Goal: Transaction & Acquisition: Purchase product/service

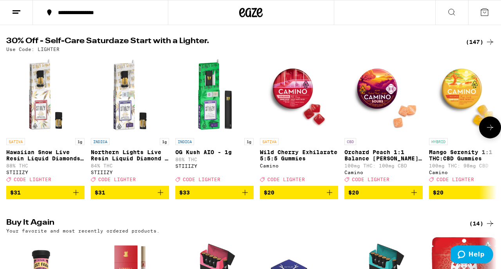
scroll to position [76, 0]
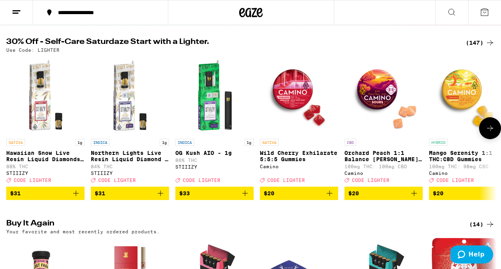
click at [284, 152] on p "Wild Cherry Exhilarate 5:5:5 Gummies" at bounding box center [299, 156] width 78 height 13
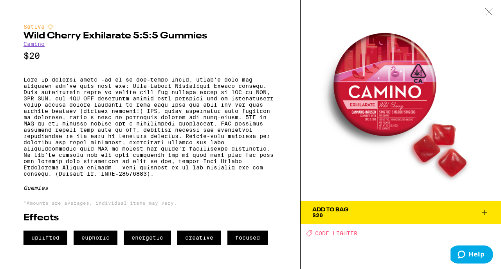
click at [486, 214] on icon at bounding box center [484, 212] width 9 height 9
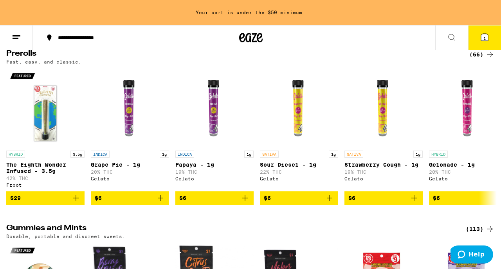
scroll to position [1771, 0]
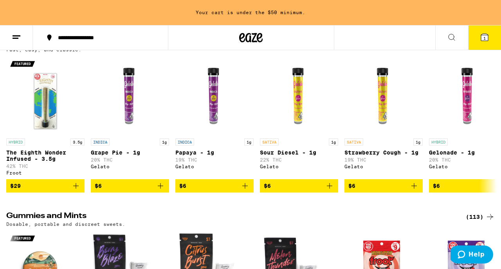
click at [476, 47] on div "(66)" at bounding box center [481, 42] width 25 height 9
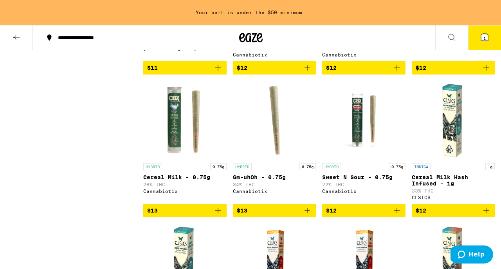
scroll to position [765, 0]
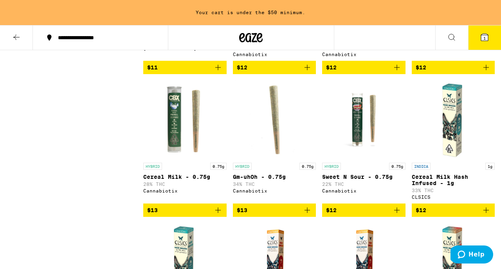
click at [217, 215] on icon "Add to bag" at bounding box center [217, 209] width 9 height 9
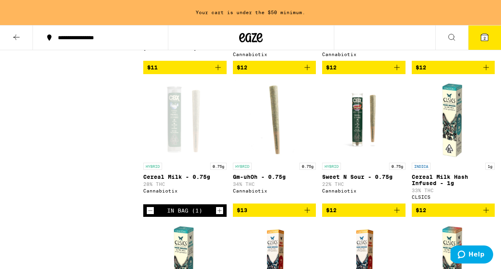
click at [399, 72] on icon "Add to bag" at bounding box center [396, 67] width 9 height 9
click at [482, 40] on icon at bounding box center [484, 37] width 7 height 7
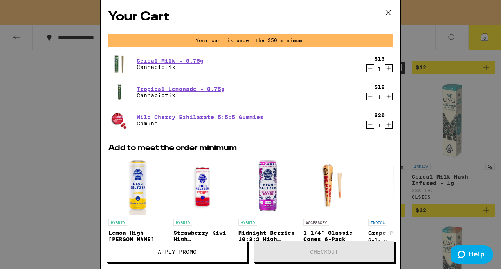
click at [388, 123] on icon "Increment" at bounding box center [388, 124] width 7 height 9
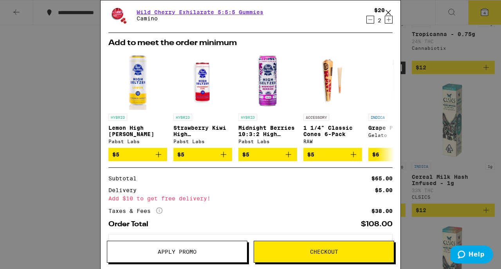
scroll to position [113, 0]
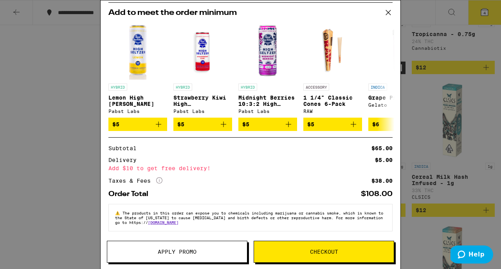
click at [306, 247] on button "Checkout" at bounding box center [324, 251] width 141 height 22
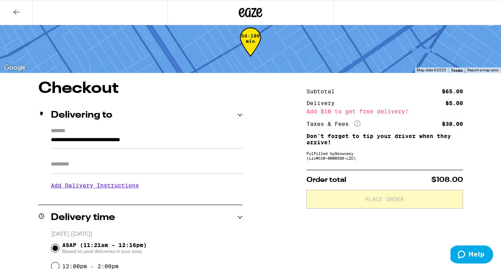
scroll to position [13, 0]
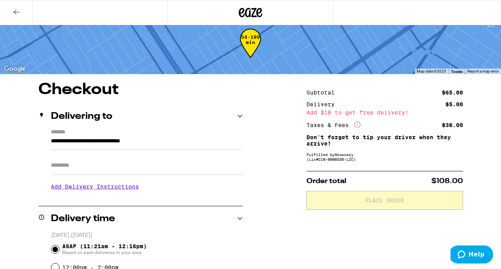
click at [129, 162] on input "Apt/Suite" at bounding box center [147, 165] width 192 height 19
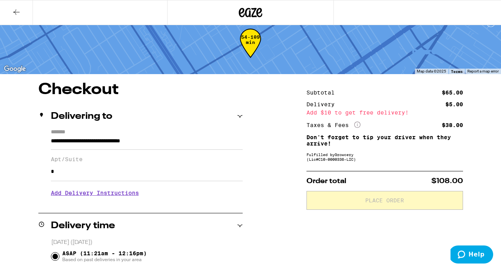
type input "*"
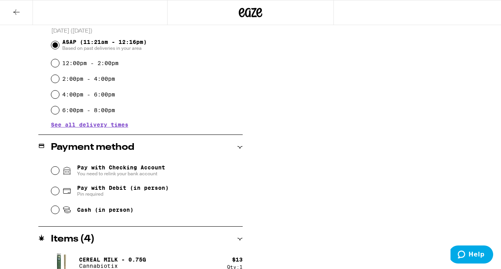
scroll to position [226, 0]
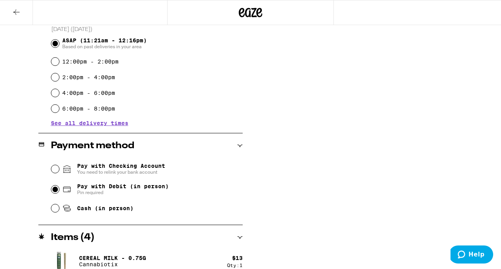
click at [55, 189] on input "Pay with Debit (in person) Pin required" at bounding box center [55, 189] width 8 height 8
radio input "true"
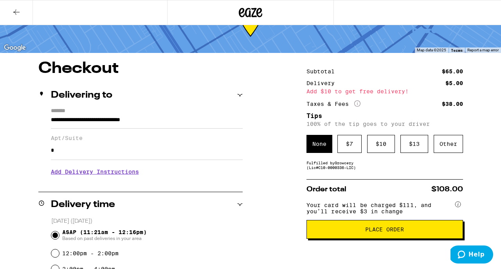
scroll to position [33, 0]
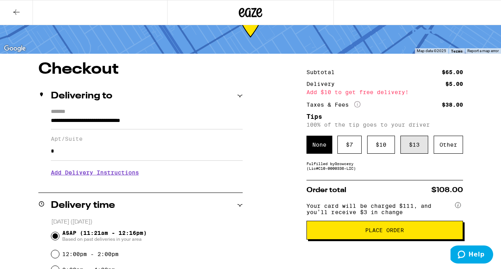
click at [420, 149] on div "$ 13" at bounding box center [415, 144] width 28 height 18
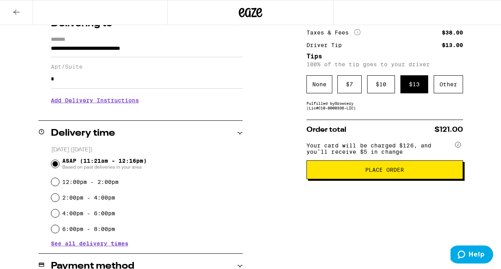
scroll to position [106, 0]
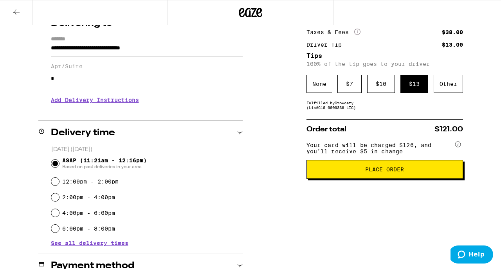
click at [343, 179] on button "Place Order" at bounding box center [385, 169] width 157 height 19
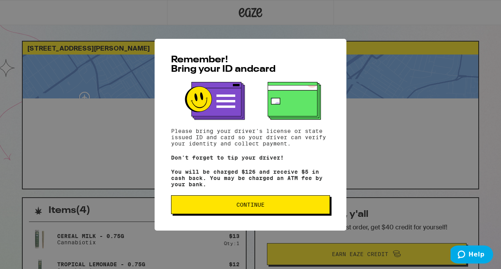
click at [274, 207] on span "Continue" at bounding box center [251, 204] width 146 height 5
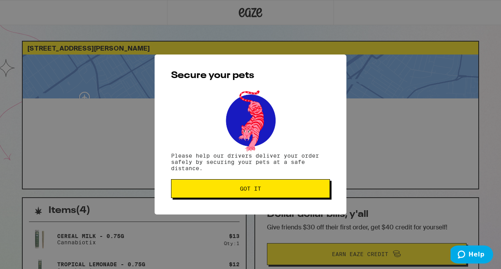
click at [264, 198] on button "Got it" at bounding box center [250, 188] width 159 height 19
click at [252, 191] on span "Got it" at bounding box center [250, 188] width 21 height 5
click at [259, 195] on button "Got it" at bounding box center [250, 188] width 159 height 19
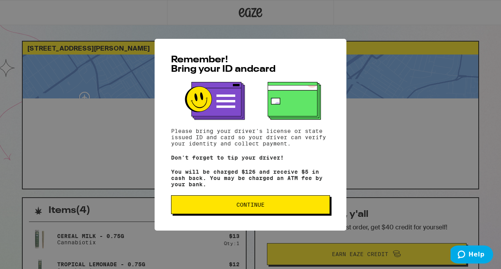
click at [278, 212] on button "Continue" at bounding box center [250, 204] width 159 height 19
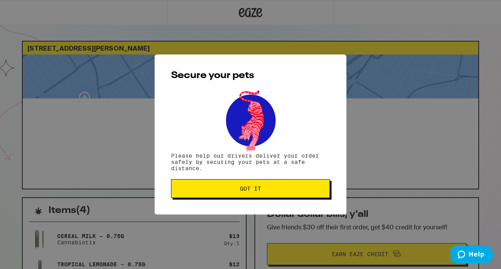
click at [251, 191] on span "Got it" at bounding box center [250, 188] width 21 height 5
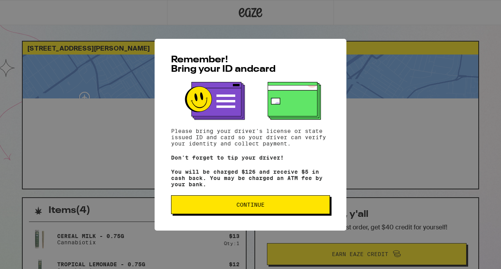
click at [220, 202] on button "Continue" at bounding box center [250, 204] width 159 height 19
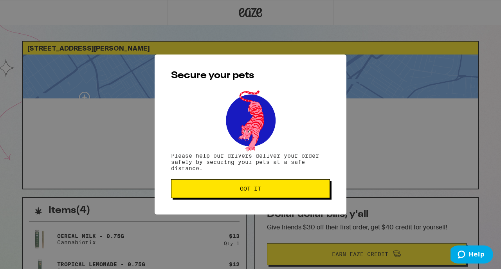
click at [240, 196] on button "Got it" at bounding box center [250, 188] width 159 height 19
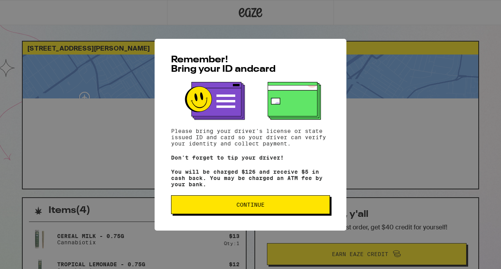
click at [241, 201] on button "Continue" at bounding box center [250, 204] width 159 height 19
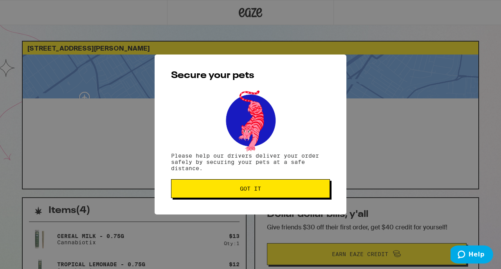
click at [238, 187] on span "Got it" at bounding box center [251, 188] width 146 height 5
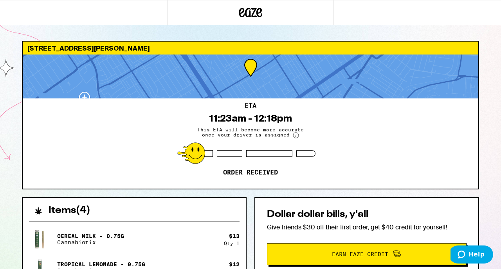
click at [293, 134] on circle at bounding box center [295, 134] width 5 height 5
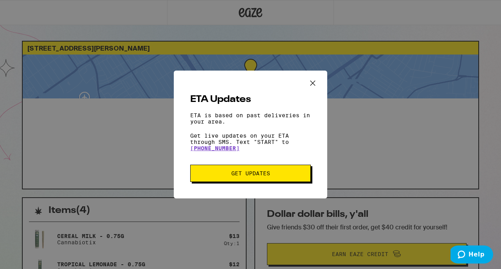
click at [316, 79] on icon "Close ETA information modal" at bounding box center [313, 83] width 12 height 12
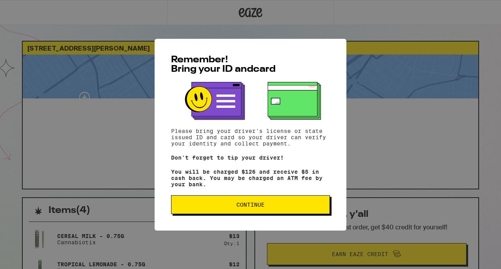
click at [224, 206] on span "Continue" at bounding box center [251, 204] width 146 height 5
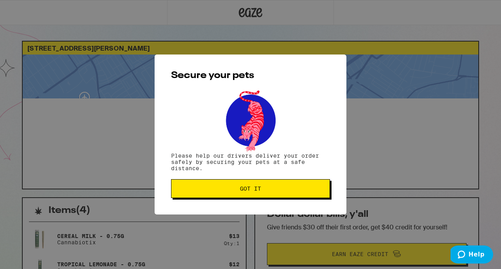
click at [249, 190] on span "Got it" at bounding box center [250, 188] width 21 height 5
